Goal: Transaction & Acquisition: Register for event/course

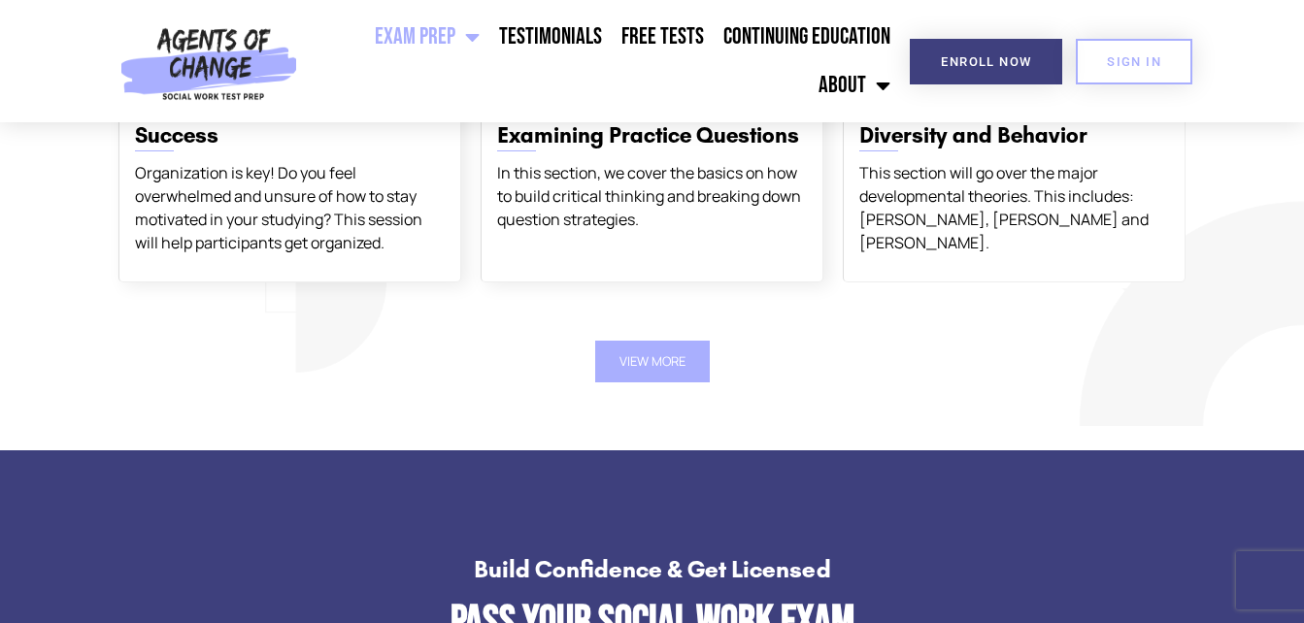
scroll to position [2482, 0]
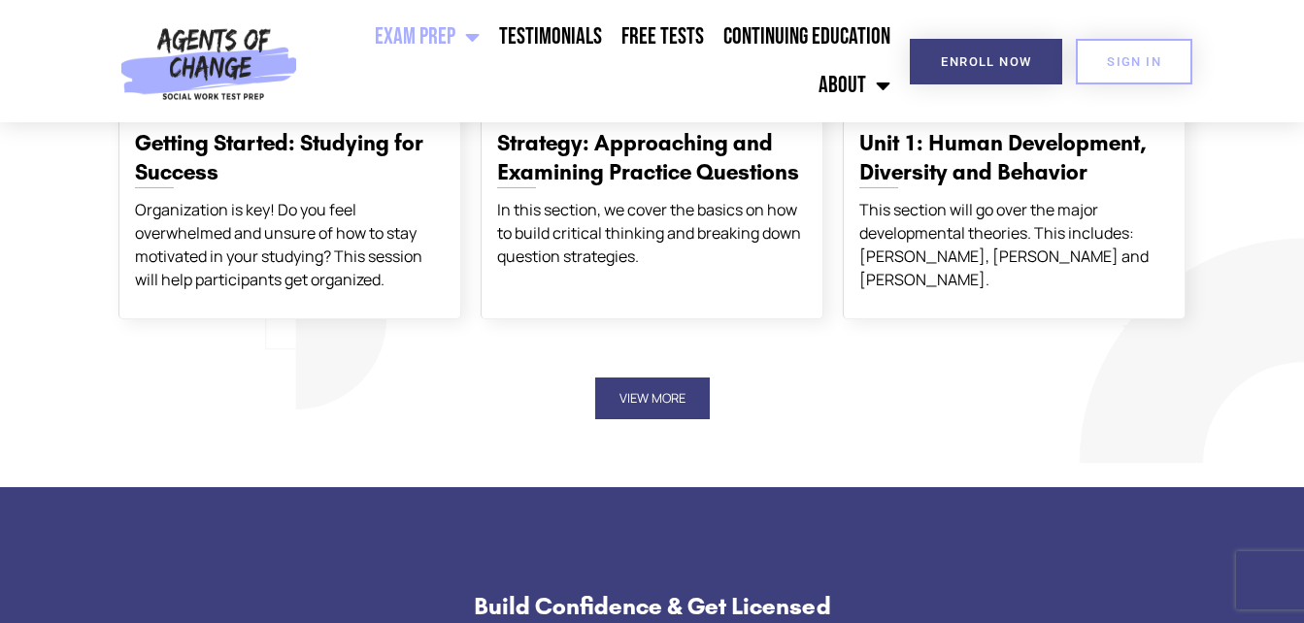
drag, startPoint x: 660, startPoint y: 372, endPoint x: 650, endPoint y: 393, distance: 23.5
click at [661, 386] on div "View More" at bounding box center [652, 398] width 1087 height 61
click at [648, 394] on button "View More" at bounding box center [652, 399] width 115 height 42
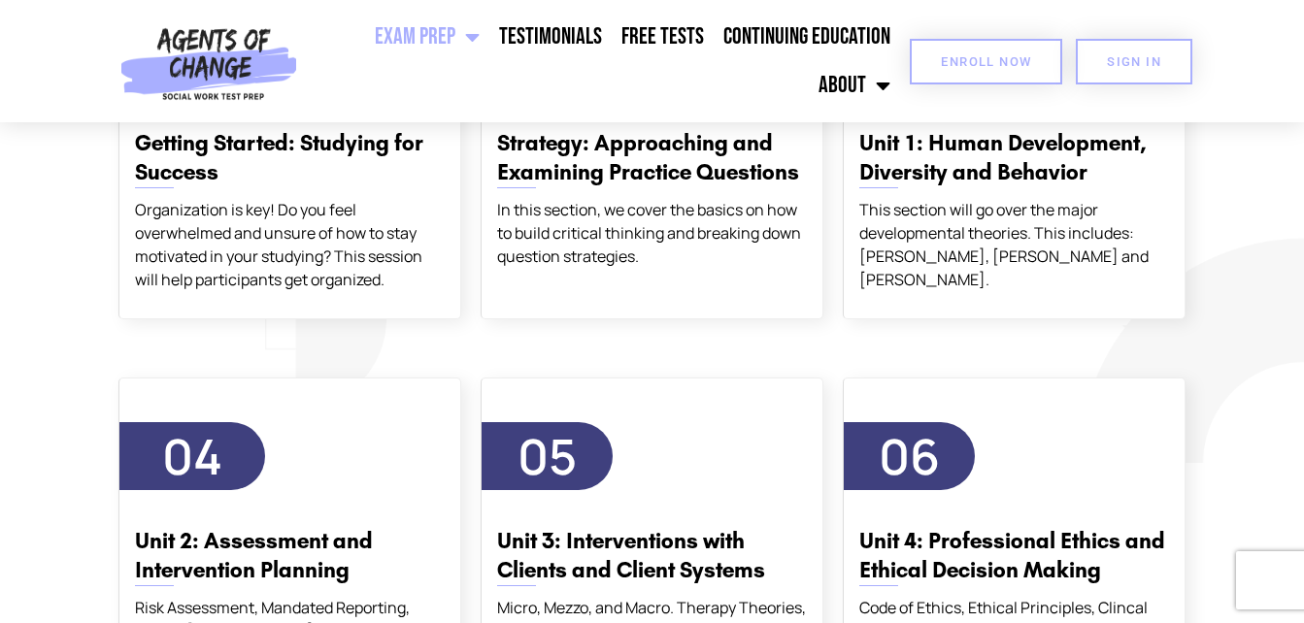
click at [975, 57] on span "Enroll Now" at bounding box center [986, 61] width 90 height 13
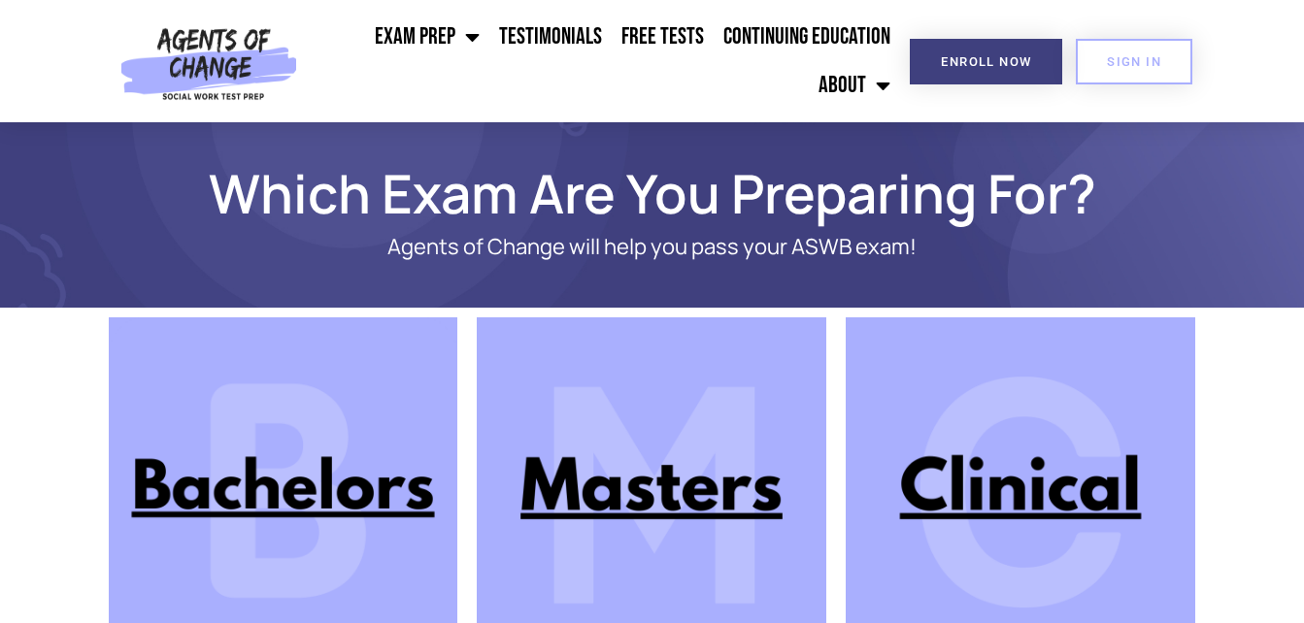
click at [321, 493] on img at bounding box center [283, 491] width 349 height 349
